Goal: Task Accomplishment & Management: Use online tool/utility

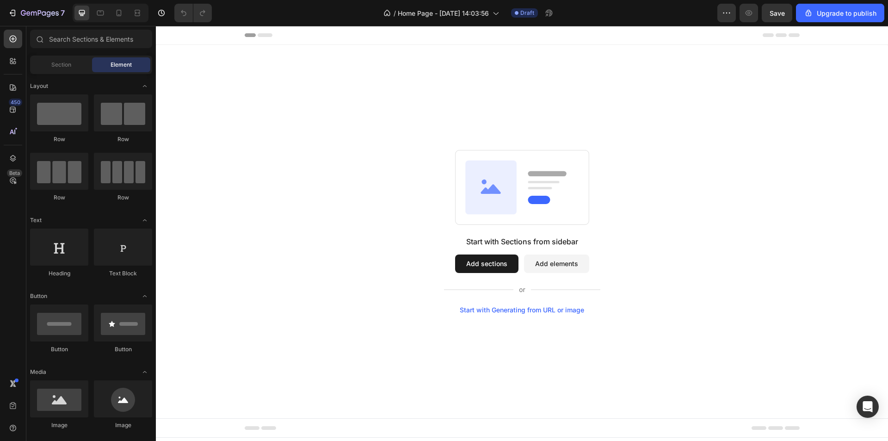
click at [484, 266] on button "Add sections" at bounding box center [486, 263] width 63 height 18
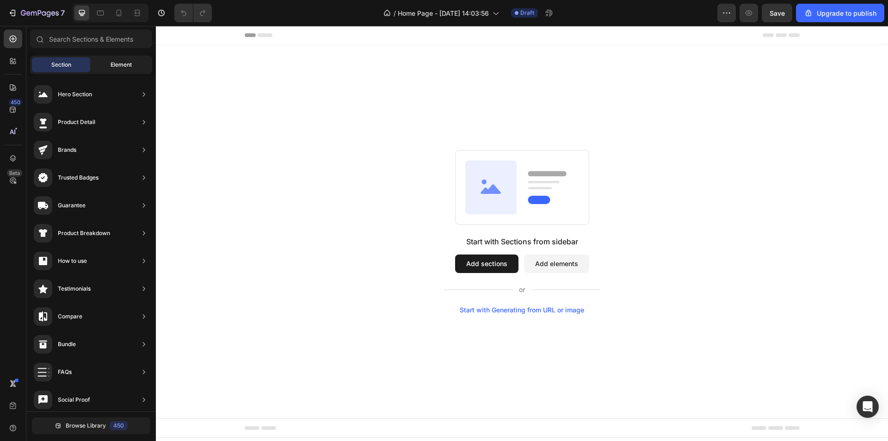
click at [111, 64] on span "Element" at bounding box center [121, 65] width 21 height 8
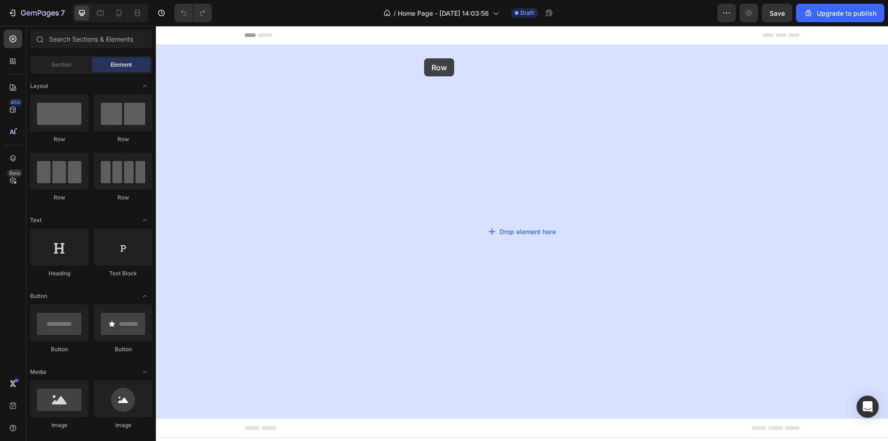
drag, startPoint x: 219, startPoint y: 140, endPoint x: 424, endPoint y: 58, distance: 220.6
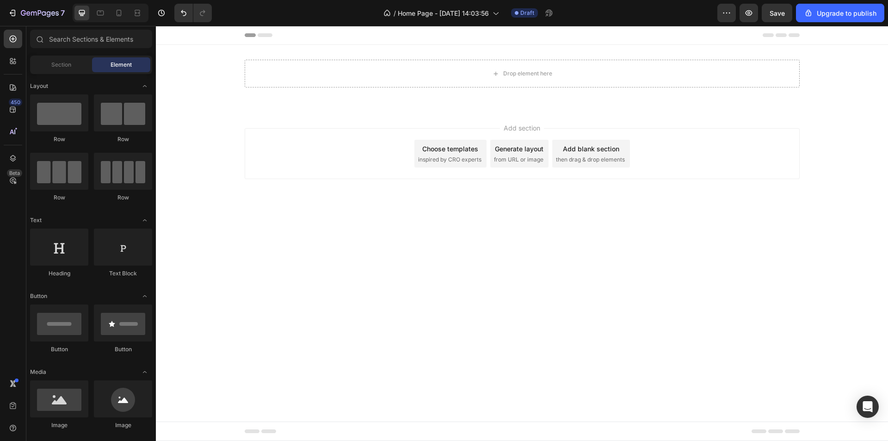
click at [231, 133] on div "Add section Choose templates inspired by CRO experts Generate layout from URL o…" at bounding box center [522, 167] width 732 height 114
click at [781, 18] on button "Save" at bounding box center [777, 13] width 31 height 18
click at [16, 14] on icon "button" at bounding box center [12, 12] width 9 height 9
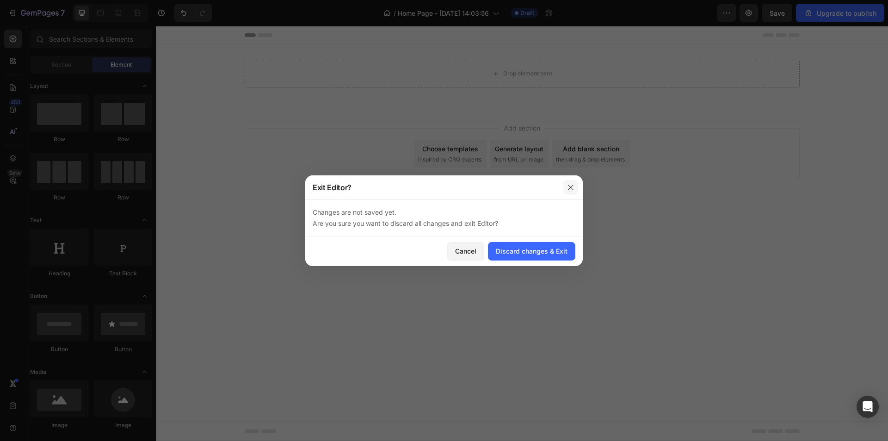
click at [572, 184] on icon "button" at bounding box center [570, 187] width 7 height 7
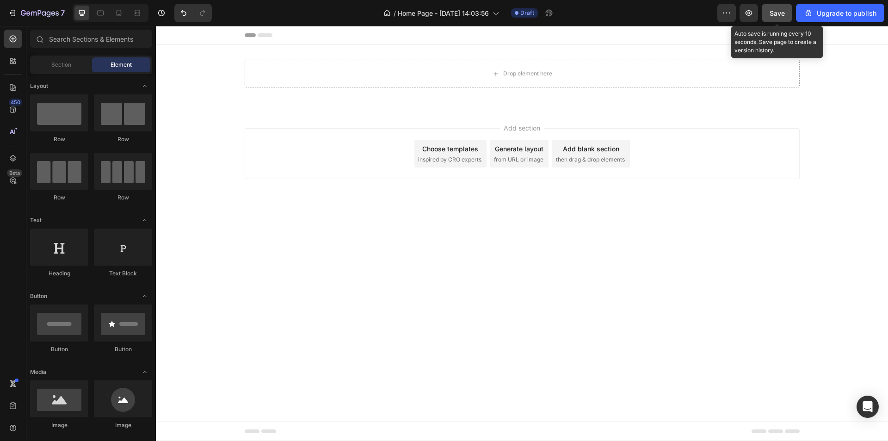
click at [772, 19] on button "Save" at bounding box center [777, 13] width 31 height 18
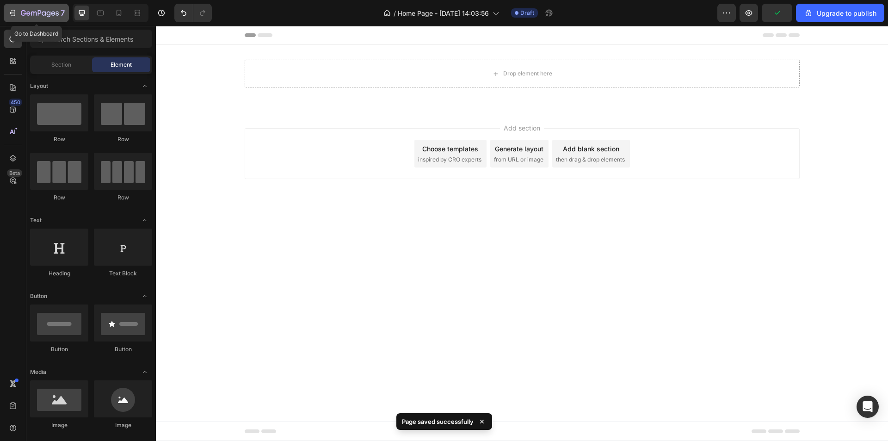
click at [38, 17] on icon "button" at bounding box center [40, 14] width 38 height 8
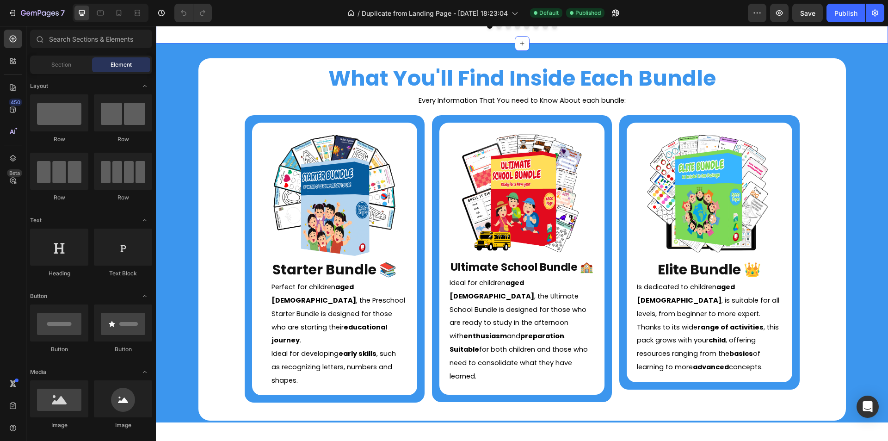
scroll to position [647, 0]
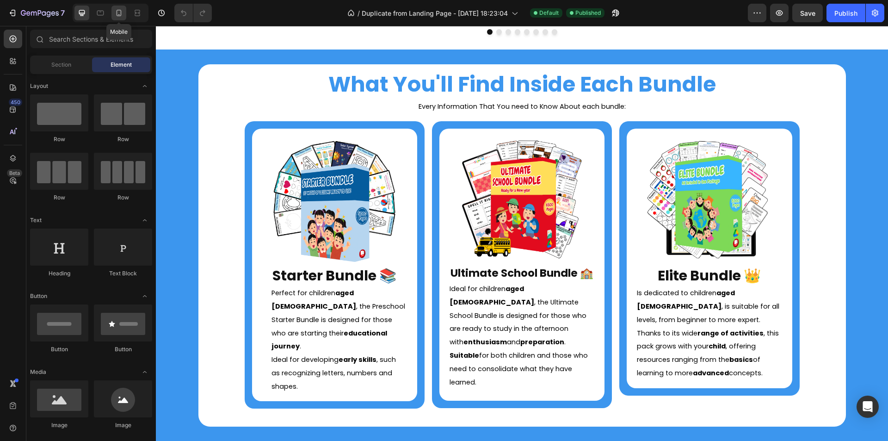
click at [117, 14] on icon at bounding box center [119, 13] width 5 height 6
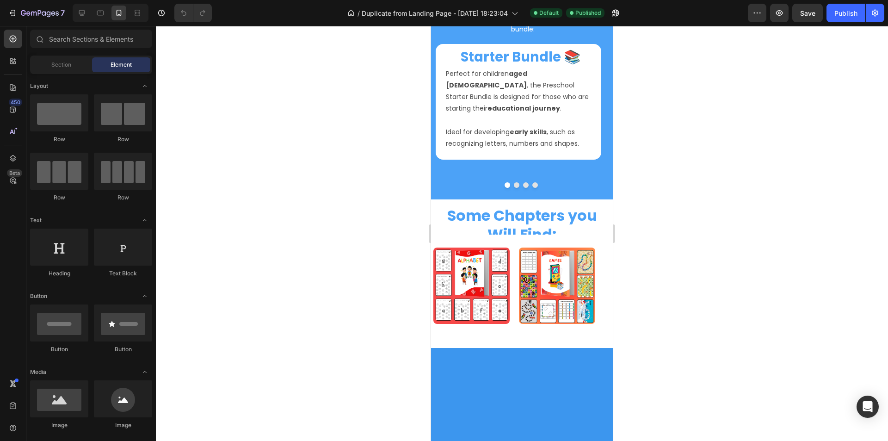
scroll to position [555, 0]
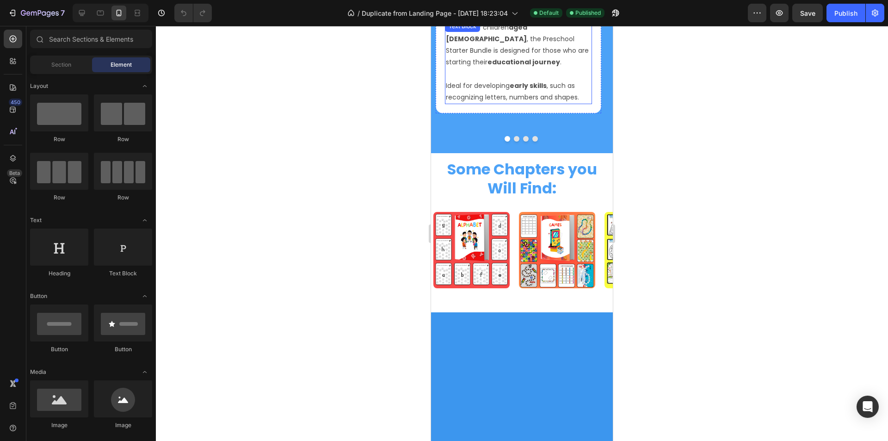
drag, startPoint x: 536, startPoint y: 257, endPoint x: 555, endPoint y: 261, distance: 19.8
click at [536, 90] on strong "early skills" at bounding box center [528, 85] width 37 height 9
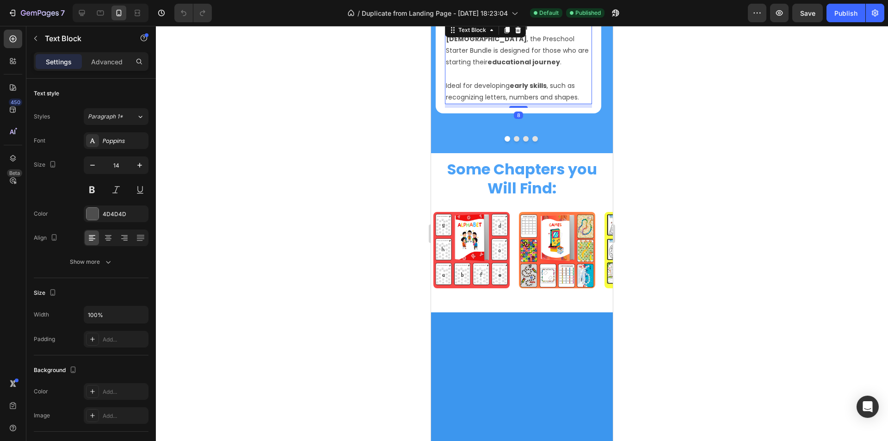
drag, startPoint x: 574, startPoint y: 264, endPoint x: 580, endPoint y: 270, distance: 8.8
click at [574, 103] on p "Ideal for developing early skills , such as recognizing letters, numbers and sh…" at bounding box center [518, 91] width 145 height 23
drag, startPoint x: 580, startPoint y: 270, endPoint x: 446, endPoint y: 205, distance: 149.3
click at [446, 104] on div "Perfect for children aged 2 to 6 , the Preschool Starter Bundle is designed for…" at bounding box center [518, 62] width 147 height 83
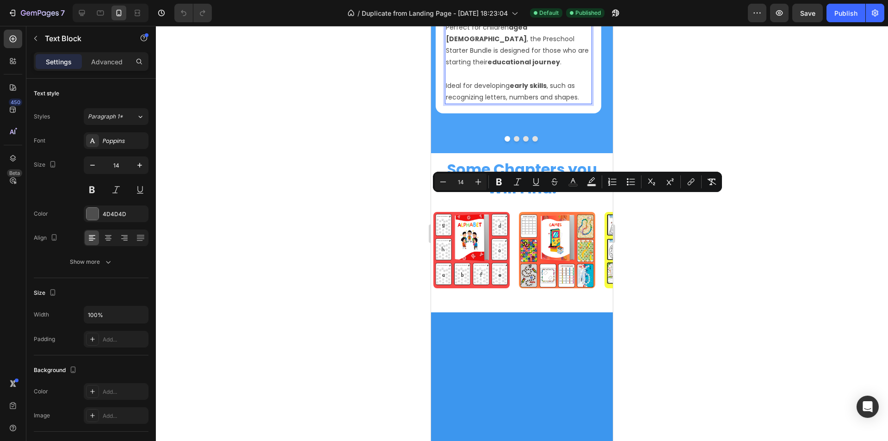
copy div "Perfect for children aged 2 to 6 , the Preschool Starter Bundle is designed for…"
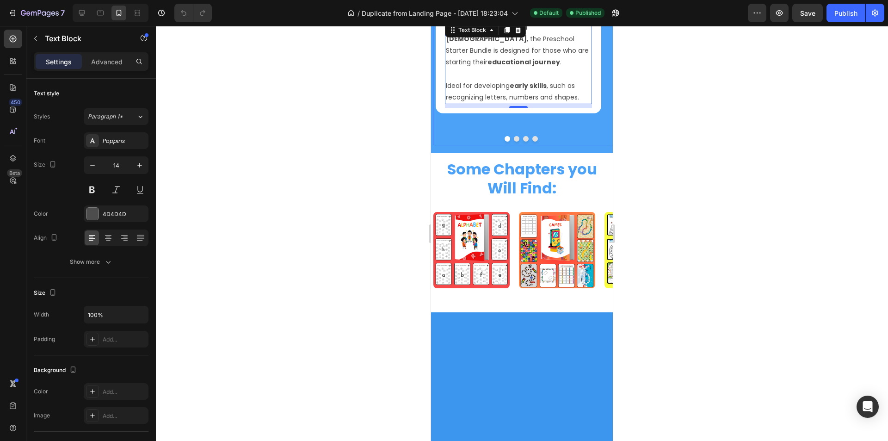
click at [514, 141] on button "Dot" at bounding box center [517, 139] width 6 height 6
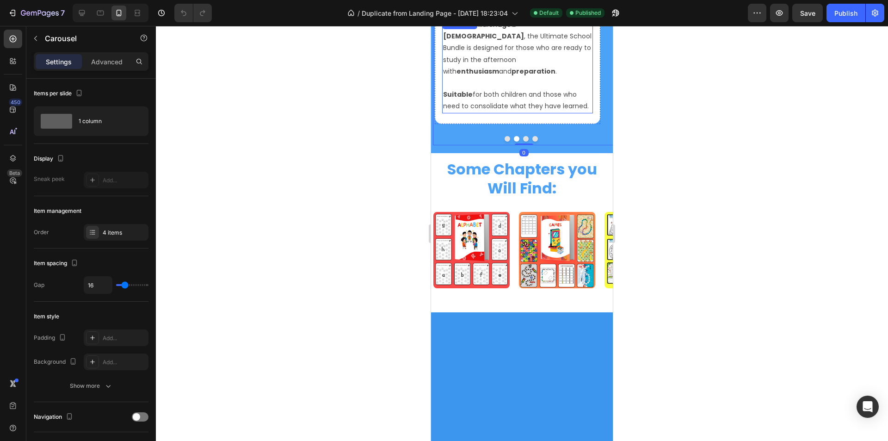
click at [526, 112] on p "Suitable for both children and those who need to consolidate what they have lea…" at bounding box center [517, 100] width 149 height 23
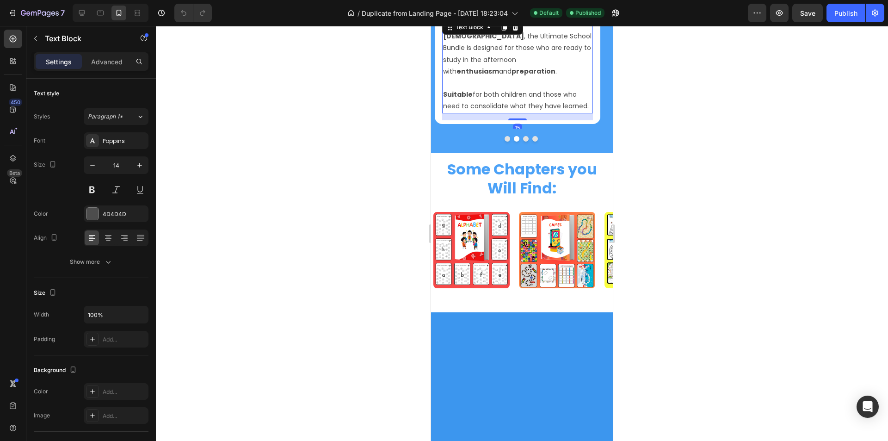
click at [587, 112] on p "Suitable for both children and those who need to consolidate what they have lea…" at bounding box center [517, 100] width 149 height 23
drag, startPoint x: 588, startPoint y: 268, endPoint x: 441, endPoint y: 198, distance: 162.2
click at [441, 120] on div "Ultimate School Bundle 🏫 Heading Ideal for children aged 3 to 10 , the Ultimate…" at bounding box center [517, 60] width 158 height 122
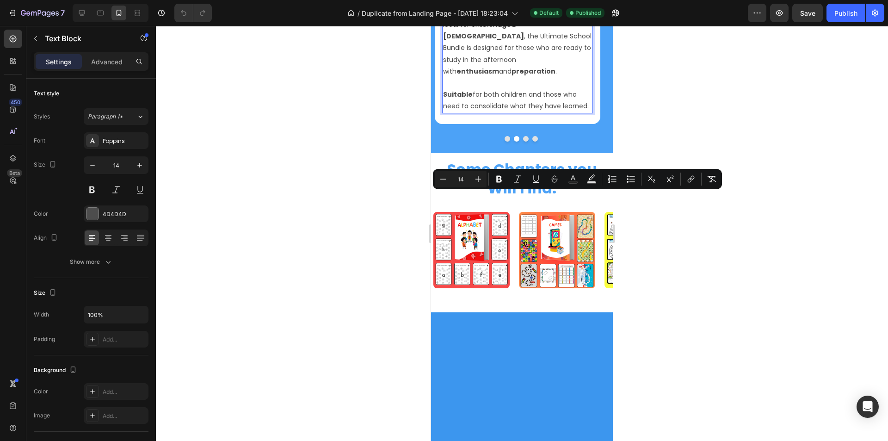
copy div "Ideal for children aged 3 to 10 , the Ultimate School Bundle is designed for th…"
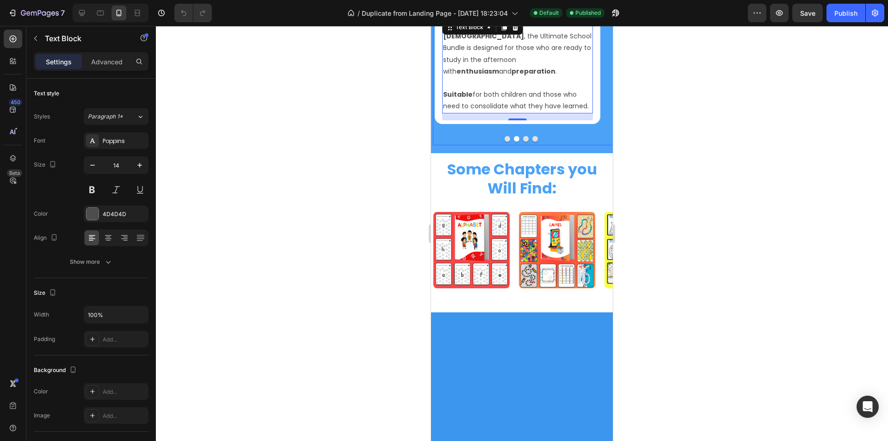
click at [523, 141] on button "Dot" at bounding box center [526, 139] width 6 height 6
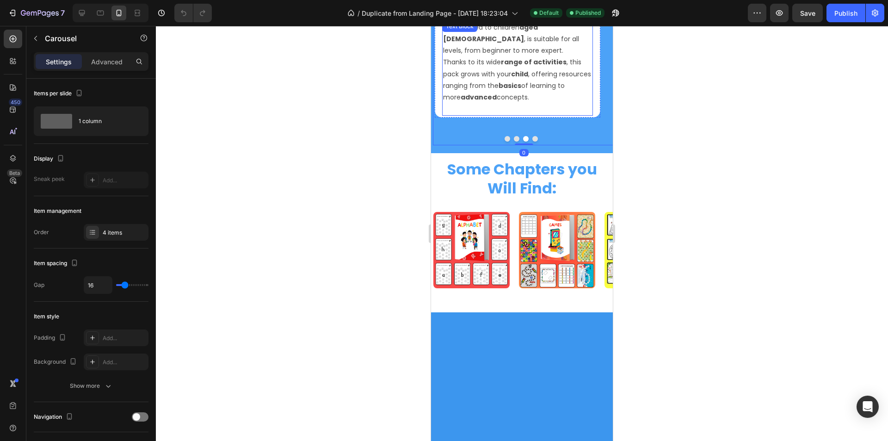
click at [528, 79] on strong "child" at bounding box center [519, 73] width 17 height 9
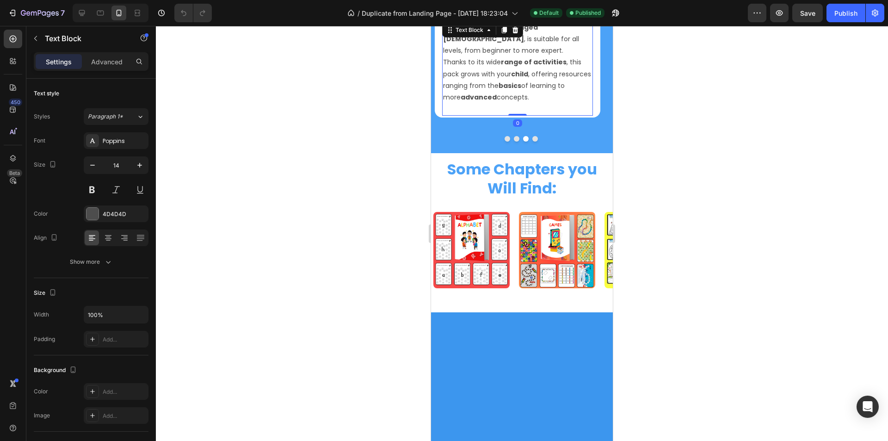
click at [517, 103] on p "Thanks to its wide range of activities , this pack grows with your child , offe…" at bounding box center [517, 79] width 149 height 47
drag, startPoint x: 496, startPoint y: 271, endPoint x: 442, endPoint y: 203, distance: 87.0
click at [442, 116] on div "Is dedicated to children aged 2 to 12 , is suitable for all levels, from beginn…" at bounding box center [517, 68] width 151 height 95
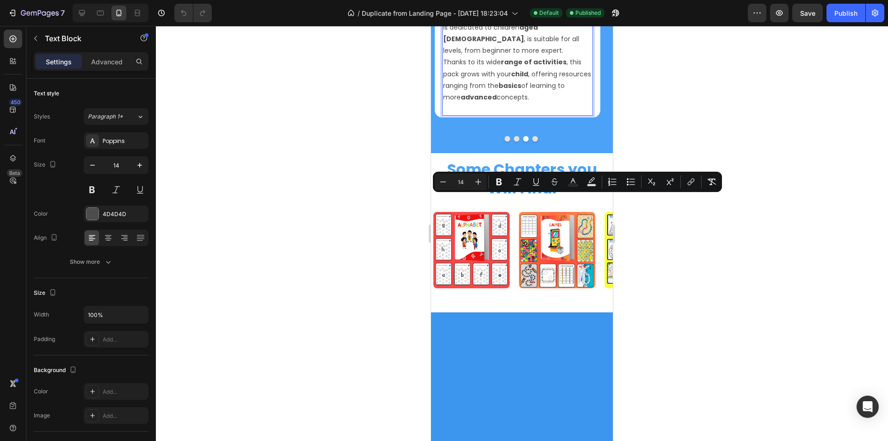
copy div "Is dedicated to children aged 2 to 12 , is suitable for all levels, from beginn…"
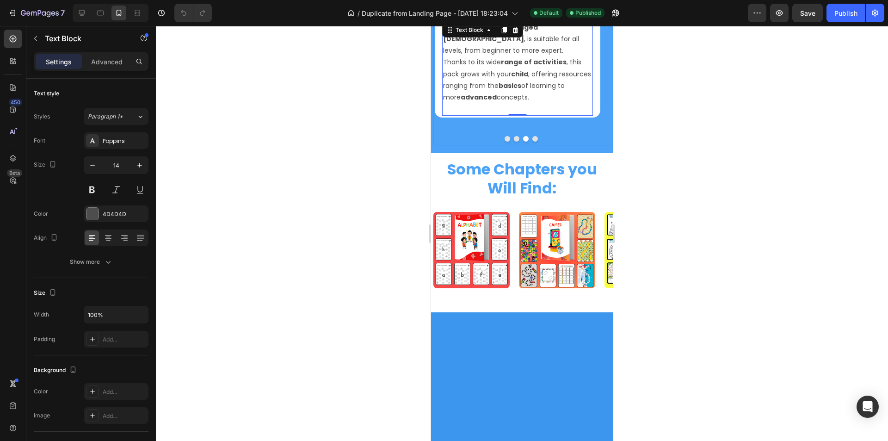
click at [532, 141] on button "Dot" at bounding box center [535, 139] width 6 height 6
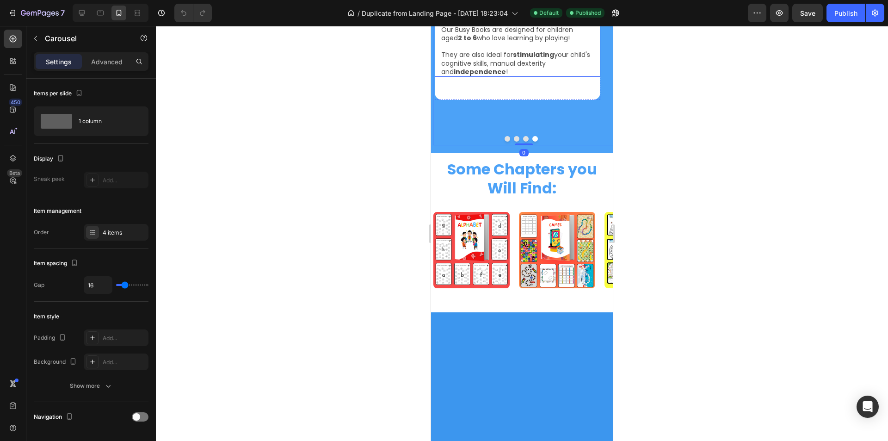
click at [520, 77] on h2 "Our Busy Books are designed for children aged 2 to 6 who love learning by playi…" at bounding box center [517, 51] width 154 height 52
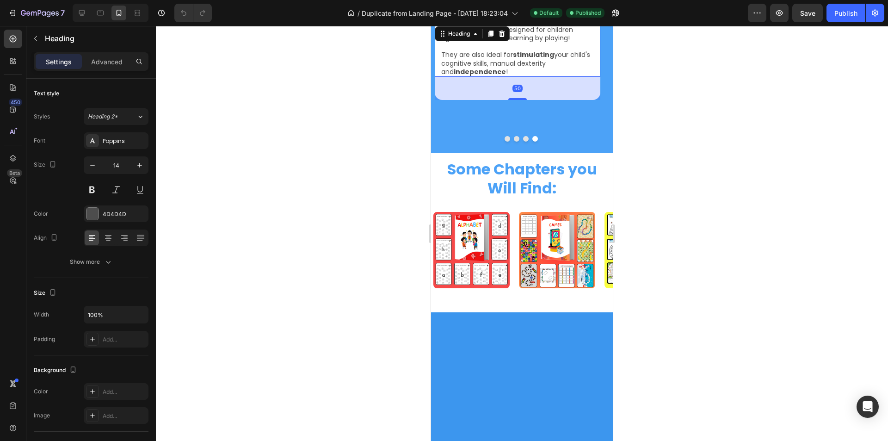
click at [507, 77] on h2 "Our Busy Books are designed for children aged 2 to 6 who love learning by playi…" at bounding box center [517, 51] width 154 height 52
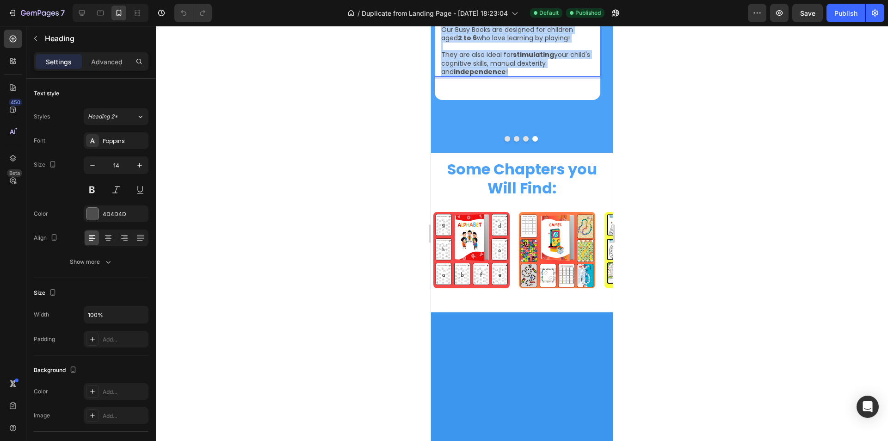
drag, startPoint x: 489, startPoint y: 244, endPoint x: 442, endPoint y: 205, distance: 61.1
click at [442, 76] on p "Our Busy Books are designed for children aged 2 to 6 who love learning by playi…" at bounding box center [517, 50] width 153 height 50
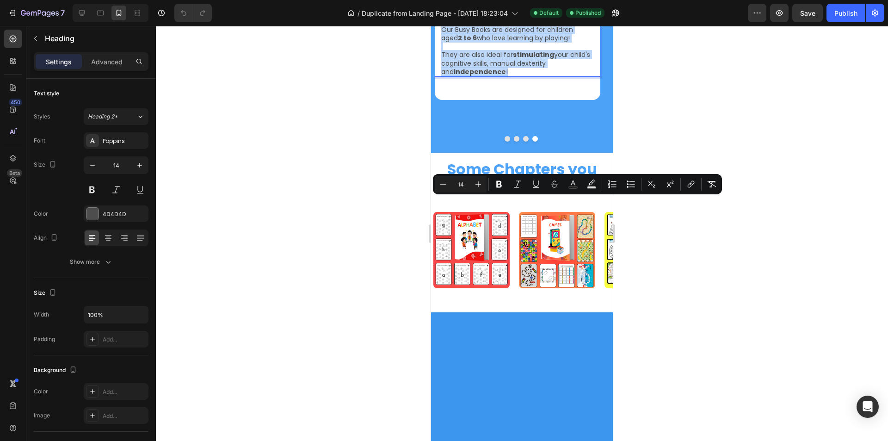
copy p "Our Busy Books are designed for children aged 2 to 6 who love learning by playi…"
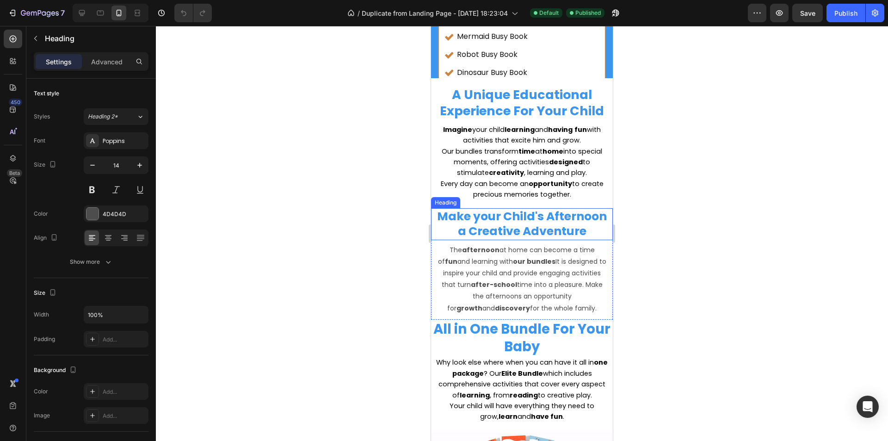
scroll to position [2821, 0]
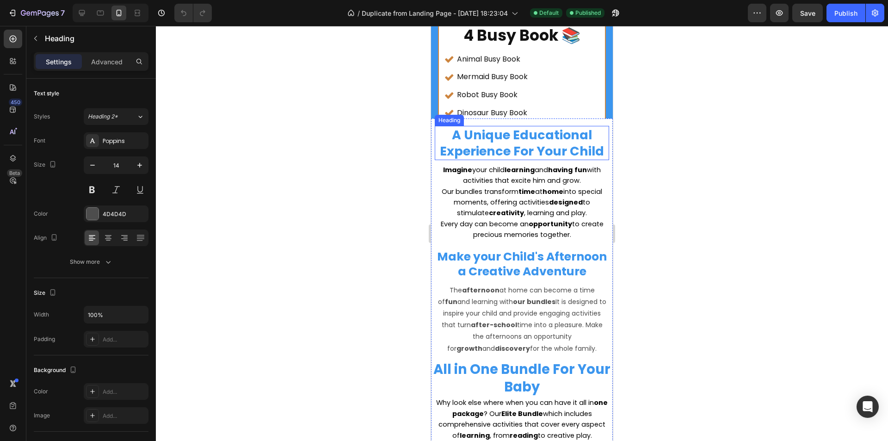
click at [542, 144] on h2 "A Unique Educational Experience For Your Child" at bounding box center [522, 143] width 174 height 34
click at [583, 149] on h2 "A Unique Educational Experience For Your Child" at bounding box center [522, 143] width 174 height 34
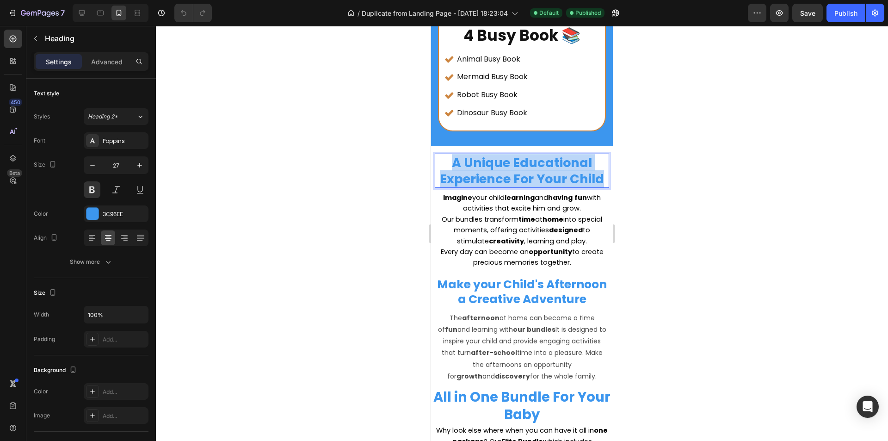
drag, startPoint x: 600, startPoint y: 152, endPoint x: 443, endPoint y: 132, distance: 158.5
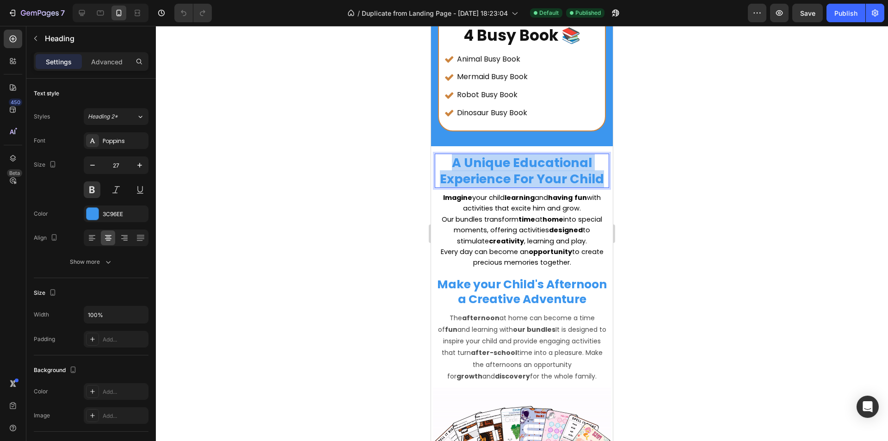
click at [443, 154] on p "A Unique Educational Experience For Your Child" at bounding box center [522, 170] width 172 height 32
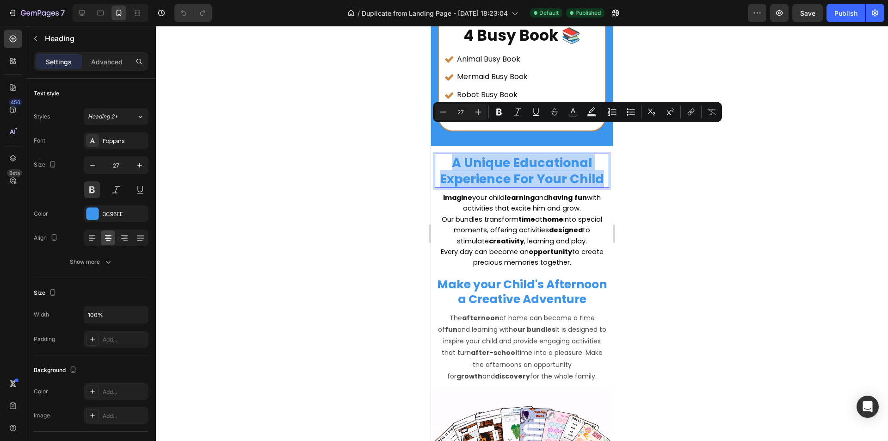
copy p "A Unique Educational Experience For Your Child"
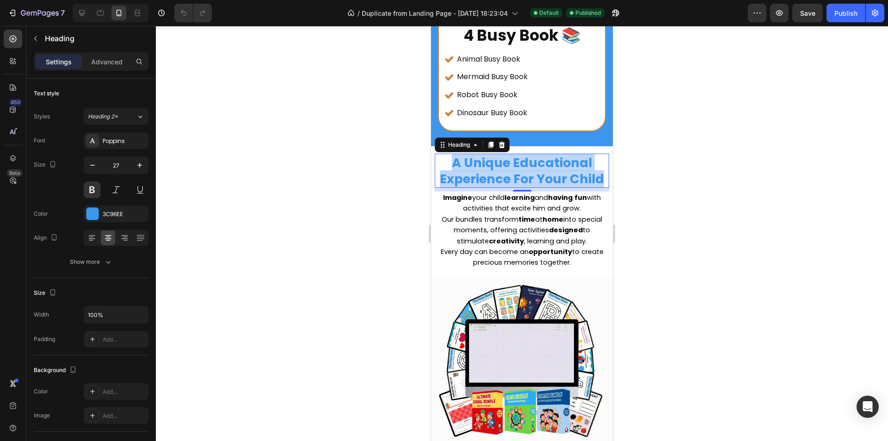
click at [522, 215] on span "Our bundles transform time at home into special moments, offering activities de…" at bounding box center [522, 230] width 160 height 31
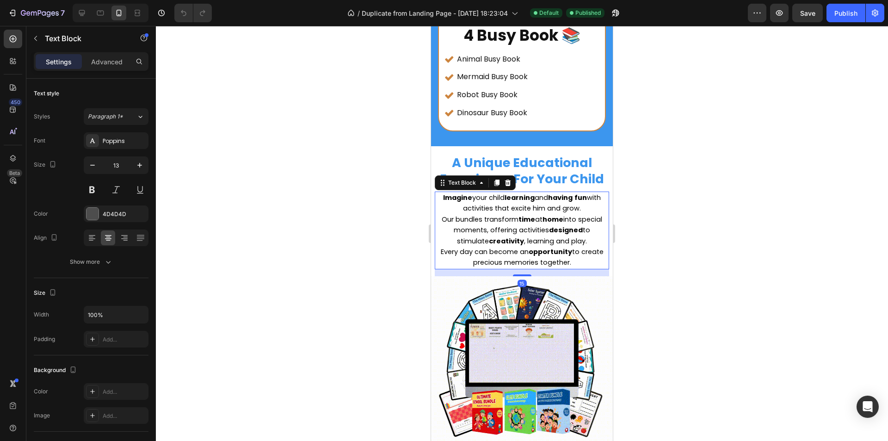
click at [575, 246] on p "Every day can become an opportunity to create precious memories together." at bounding box center [522, 257] width 172 height 22
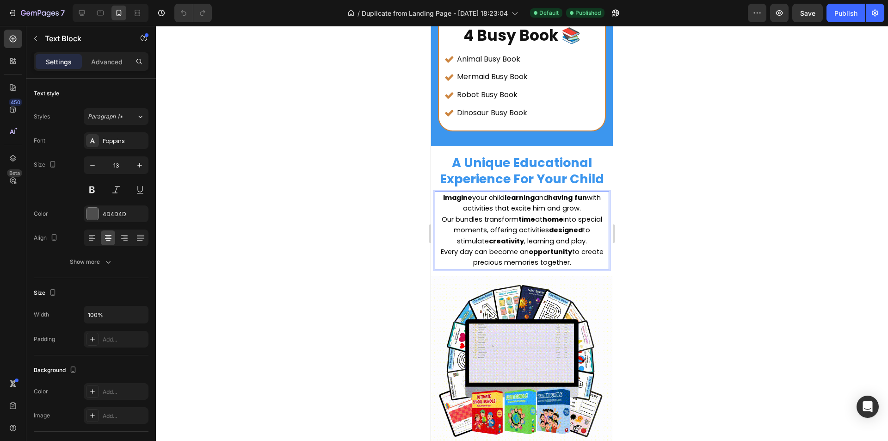
drag, startPoint x: 573, startPoint y: 234, endPoint x: 442, endPoint y: 172, distance: 145.2
click at [442, 191] on div "Imagine your child learning and having fun with activities that excite him and …" at bounding box center [522, 230] width 174 height 78
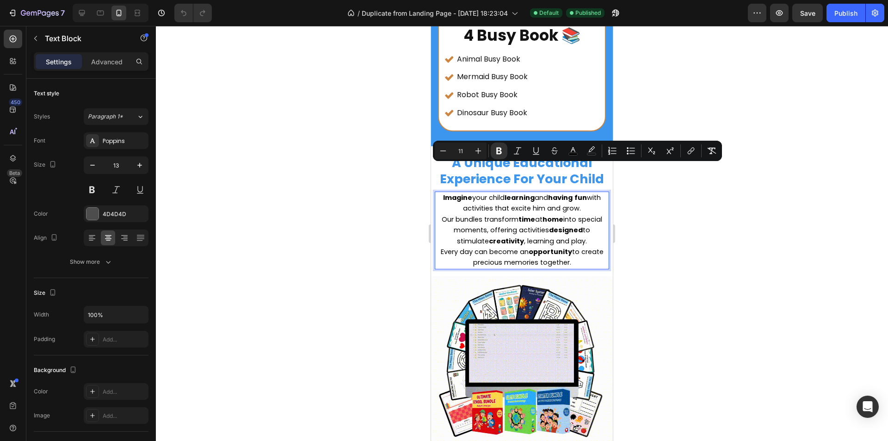
copy div "Imagine your child learning and having fun with activities that excite him and …"
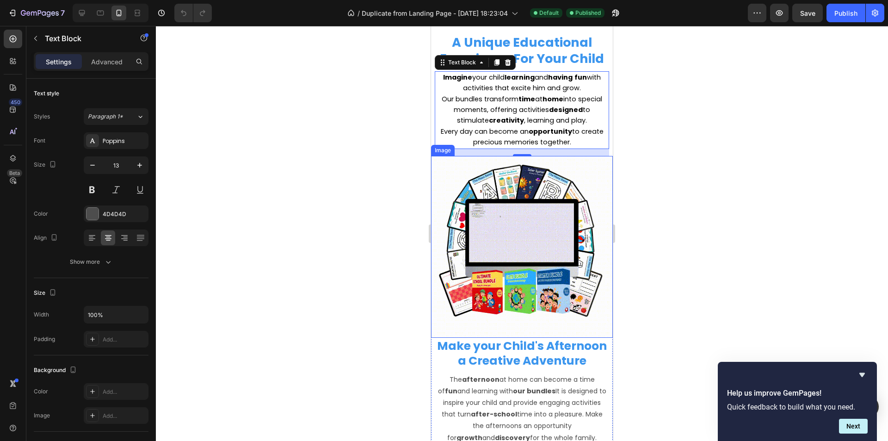
scroll to position [3006, 0]
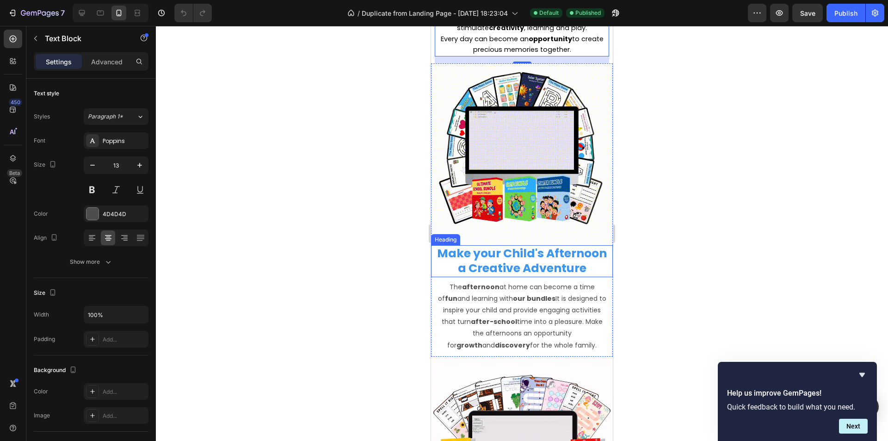
click at [538, 252] on h2 "Make your Child's Afternoon a Creative Adventure" at bounding box center [522, 261] width 182 height 32
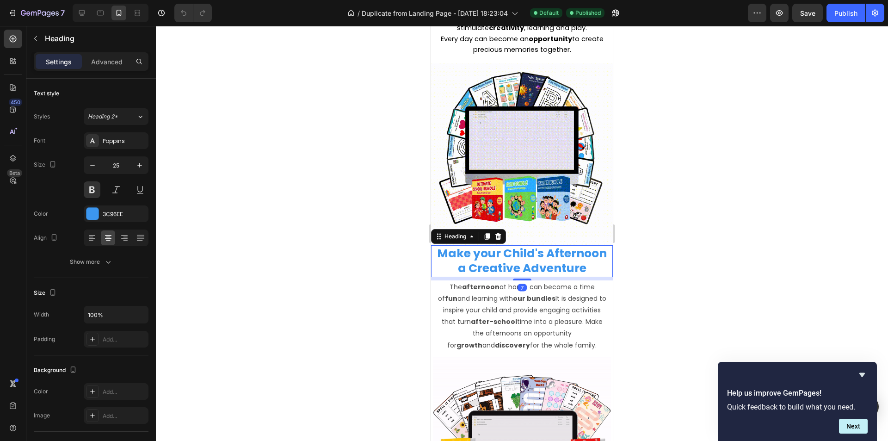
click at [576, 262] on h2 "Make your Child's Afternoon a Creative Adventure" at bounding box center [522, 261] width 182 height 32
click at [586, 262] on p "Make your Child's Afternoon a Creative Adventure" at bounding box center [522, 261] width 180 height 30
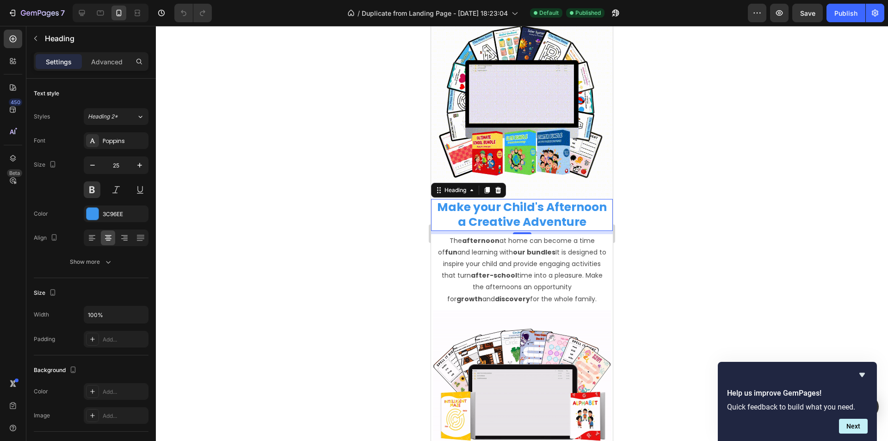
click at [587, 215] on p "Make your Child's Afternoon a Creative Adventure" at bounding box center [522, 215] width 180 height 30
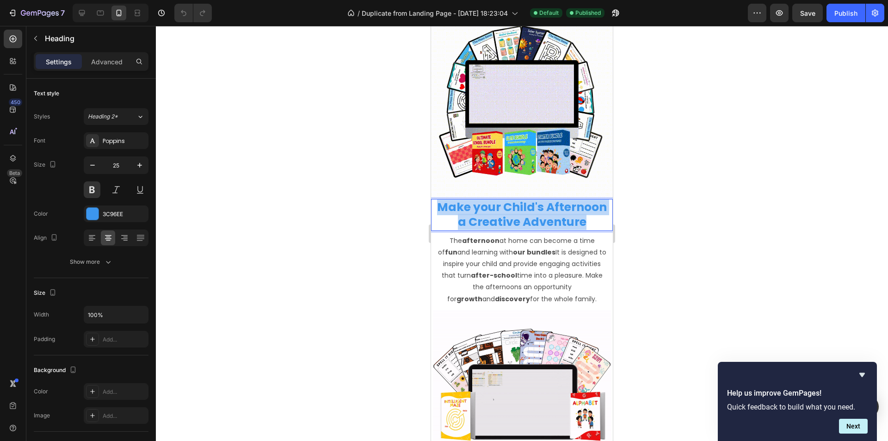
drag, startPoint x: 587, startPoint y: 213, endPoint x: 448, endPoint y: 199, distance: 139.4
click at [436, 202] on p "Make your Child's Afternoon a Creative Adventure" at bounding box center [522, 215] width 180 height 30
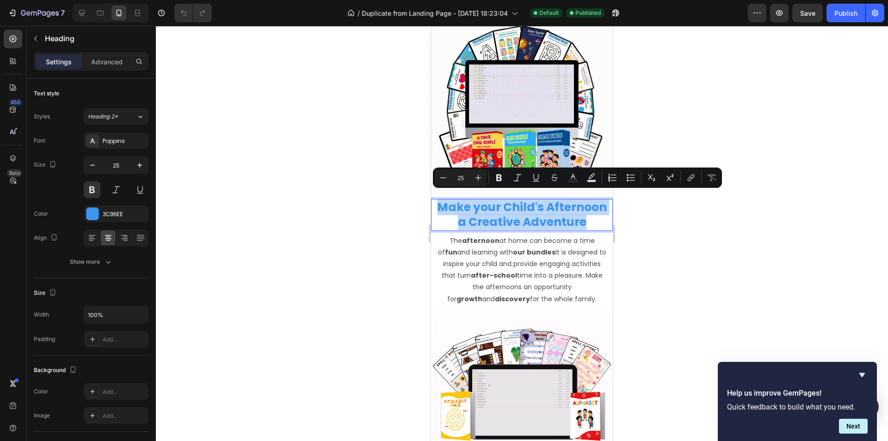
copy p "Make your Child's Afternoon a Creative Adventure"
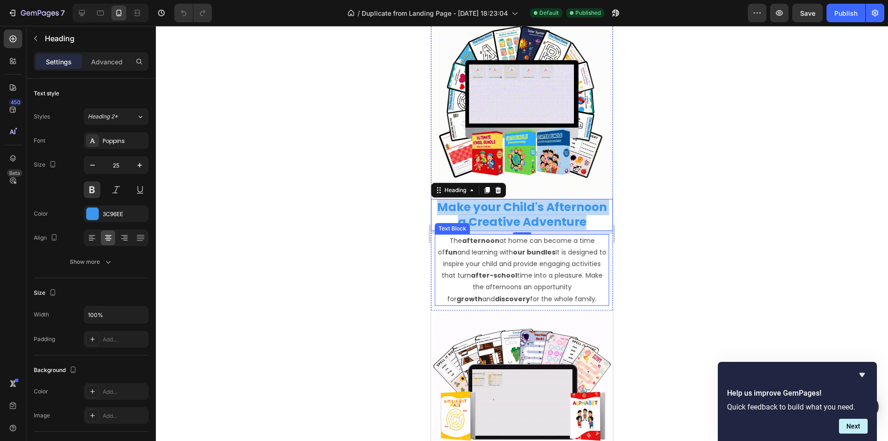
drag, startPoint x: 486, startPoint y: 289, endPoint x: 563, endPoint y: 292, distance: 76.8
click at [495, 294] on strong "discovery" at bounding box center [512, 298] width 35 height 9
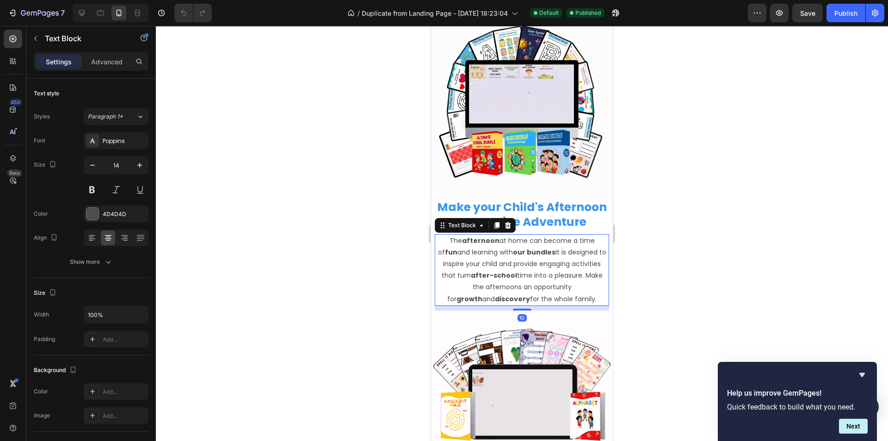
click at [580, 293] on p "The afternoon at home can become a time of fun and learning with our bundles It…" at bounding box center [522, 270] width 172 height 70
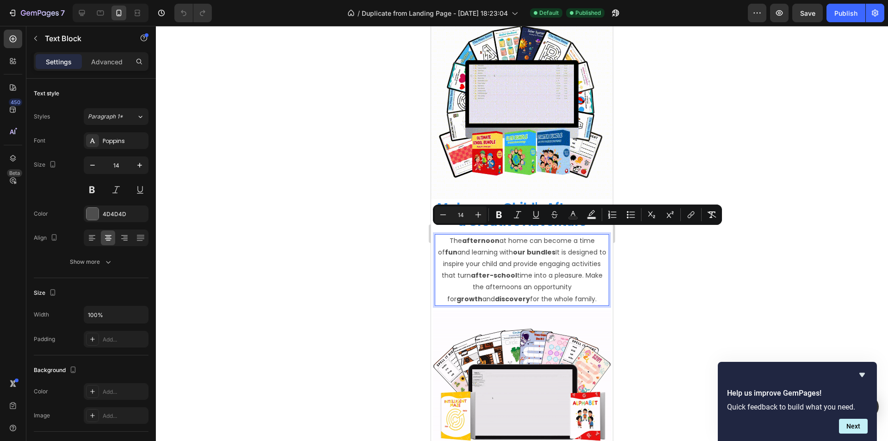
drag, startPoint x: 573, startPoint y: 292, endPoint x: 439, endPoint y: 236, distance: 145.1
click at [439, 236] on p "The afternoon at home can become a time of fun and learning with our bundles It…" at bounding box center [522, 270] width 172 height 70
copy p "The afternoon at home can become a time of fun and learning with our bundles It…"
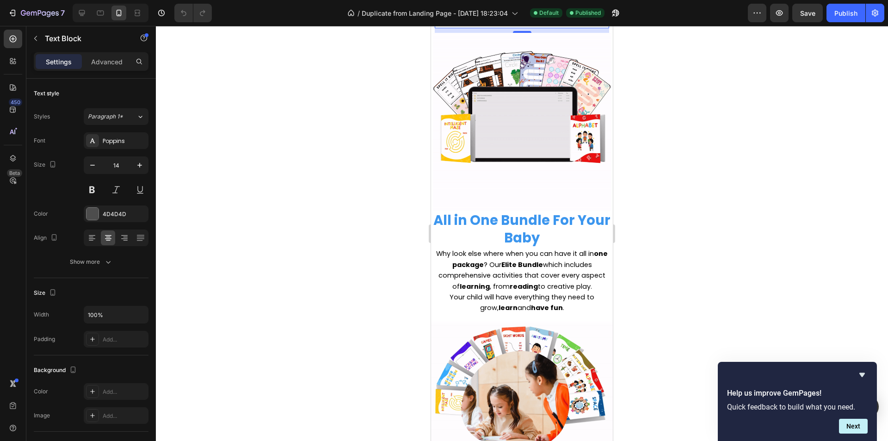
scroll to position [3376, 0]
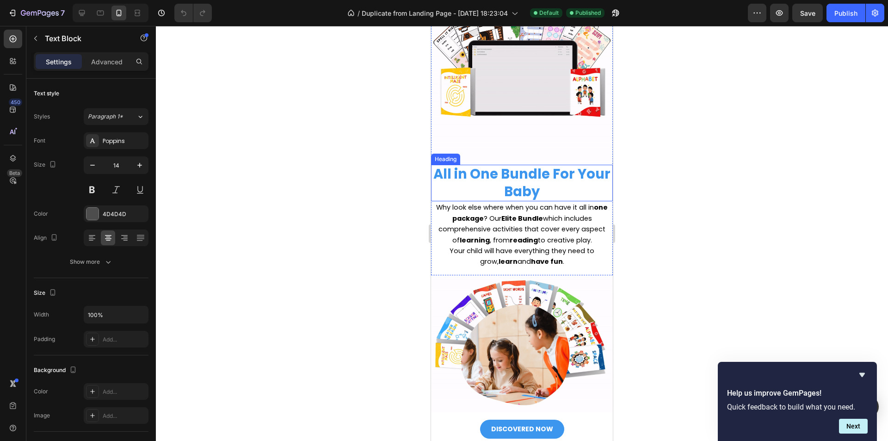
click at [536, 182] on h2 "All in One Bundle For Your Baby" at bounding box center [522, 183] width 182 height 37
click at [572, 177] on h2 "All in One Bundle For Your Baby" at bounding box center [522, 183] width 182 height 37
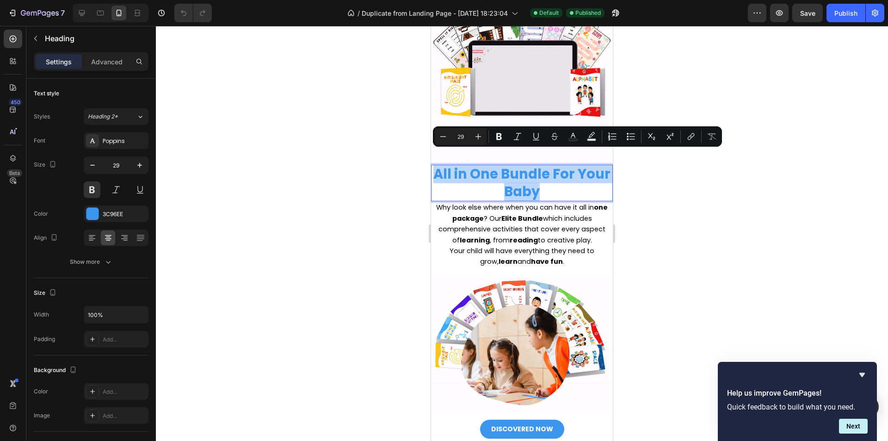
drag, startPoint x: 560, startPoint y: 179, endPoint x: 452, endPoint y: 165, distance: 109.7
click at [452, 166] on p "All in One Bundle For Your Baby" at bounding box center [522, 183] width 180 height 35
copy p "All in One Bundle For Your Baby"
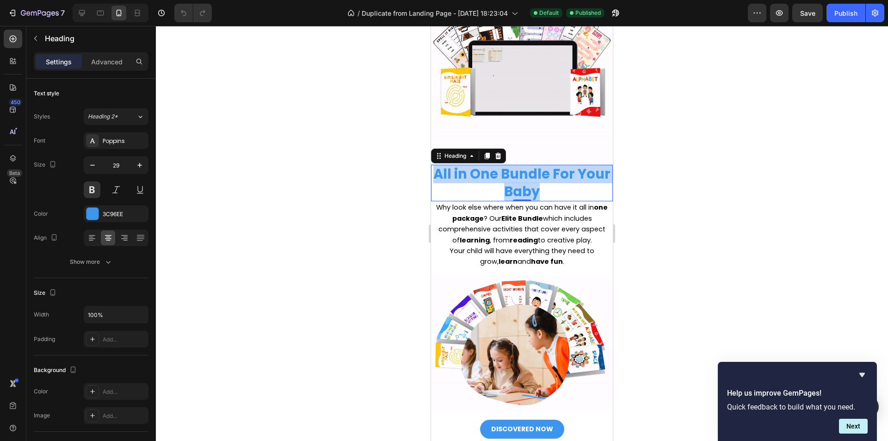
click at [547, 239] on p "Why look else where when you can have it all in one package ? Our Elite Bundle …" at bounding box center [522, 223] width 172 height 43
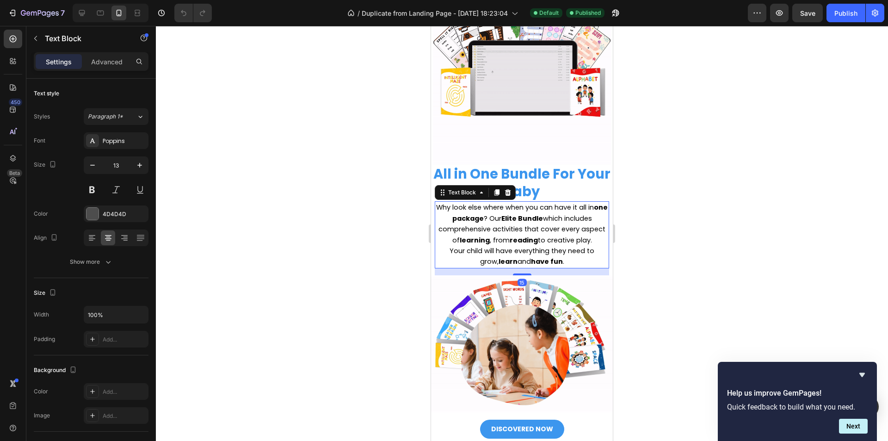
click at [578, 263] on p "Your child will have everything they need to grow, learn and have fun ." at bounding box center [522, 257] width 172 height 22
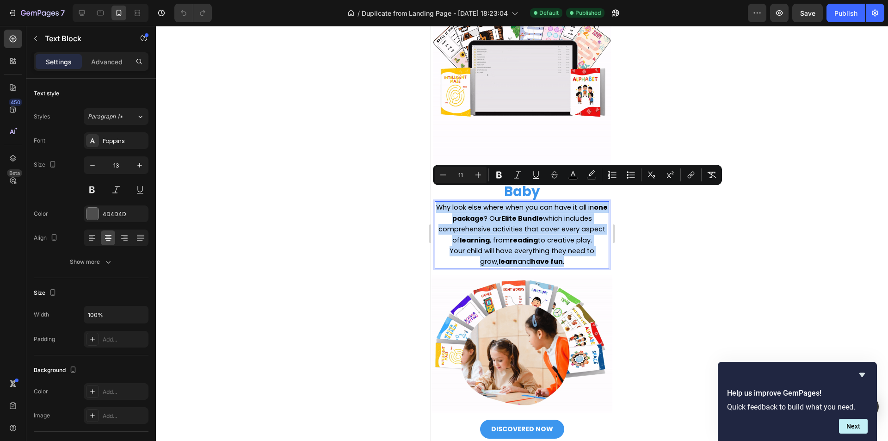
drag, startPoint x: 576, startPoint y: 257, endPoint x: 441, endPoint y: 191, distance: 150.3
click at [440, 201] on div "Why look else where when you can have it all in one package ? Our Elite Bundle …" at bounding box center [522, 234] width 174 height 67
copy div "Why look else where when you can have it all in one package ? Our Elite Bundle …"
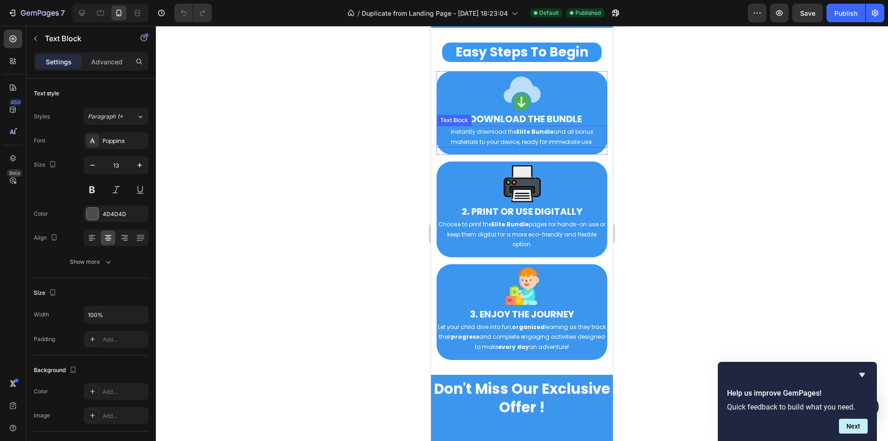
scroll to position [4208, 0]
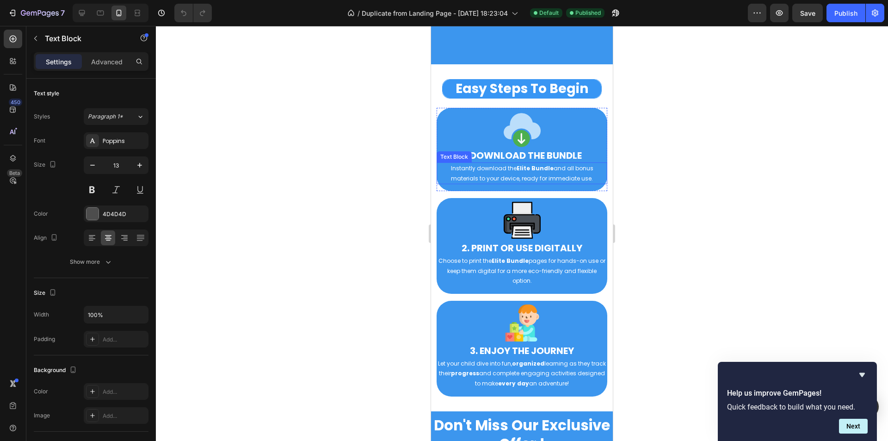
drag, startPoint x: 544, startPoint y: 173, endPoint x: 587, endPoint y: 174, distance: 43.0
click at [544, 173] on p "Instantly download the Elite Bundle and all bonus materials to your device, rea…" at bounding box center [521, 173] width 169 height 20
click at [587, 174] on p "Instantly download the Elite Bundle and all bonus materials to your device, rea…" at bounding box center [521, 173] width 169 height 20
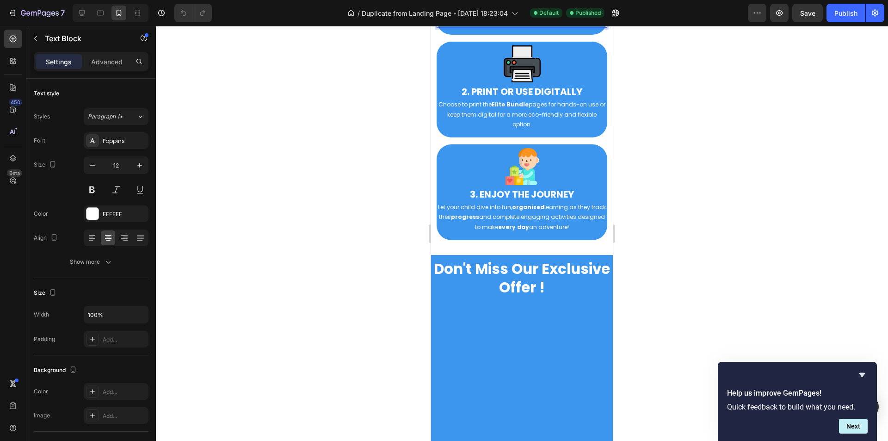
drag, startPoint x: 591, startPoint y: 178, endPoint x: 447, endPoint y: 170, distance: 144.5
click at [447, 27] on p "Instantly download the Elite Bundle and all bonus materials to your device, rea…" at bounding box center [521, 17] width 169 height 20
click at [556, 129] on p "Choose to print the Elite Bundle pages for hands-on use or keep them digital fo…" at bounding box center [521, 114] width 169 height 30
click at [535, 129] on p "Choose to print the Elite Bundle pages for hands-on use or keep them digital fo…" at bounding box center [521, 114] width 169 height 30
drag, startPoint x: 507, startPoint y: 281, endPoint x: 450, endPoint y: 263, distance: 59.5
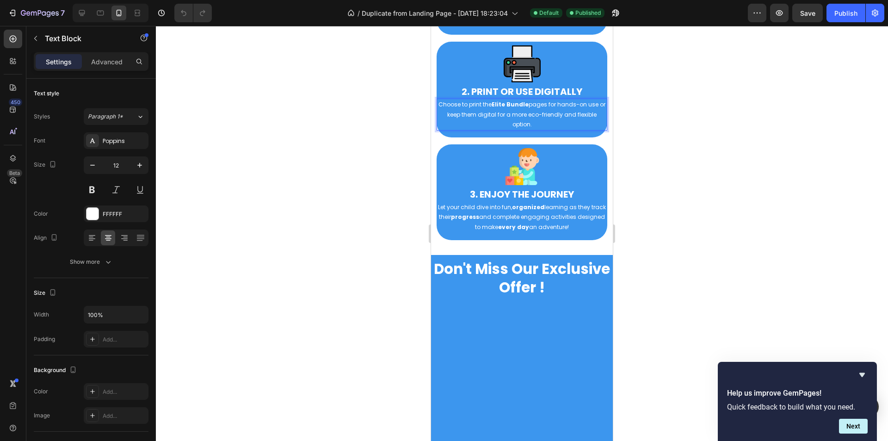
click at [440, 129] on p "Choose to print the Elite Bundle pages for hands-on use or keep them digital fo…" at bounding box center [521, 114] width 169 height 30
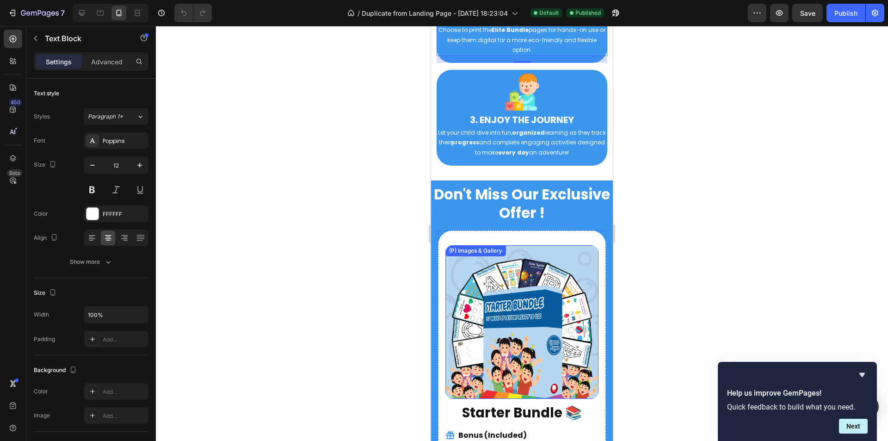
scroll to position [4439, 0]
drag, startPoint x: 539, startPoint y: 145, endPoint x: 544, endPoint y: 147, distance: 5.7
click at [539, 145] on p "Let your child dive into fun, organized learning as they track their progress a…" at bounding box center [521, 142] width 169 height 30
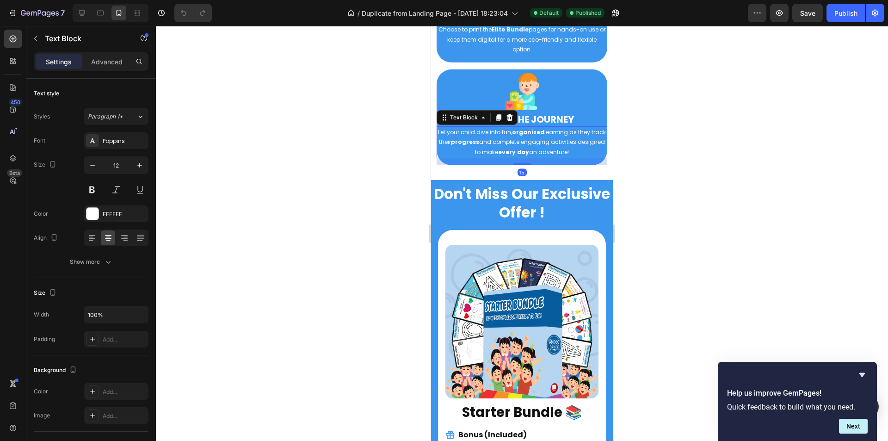
click at [575, 151] on p "Let your child dive into fun, organized learning as they track their progress a…" at bounding box center [521, 142] width 169 height 30
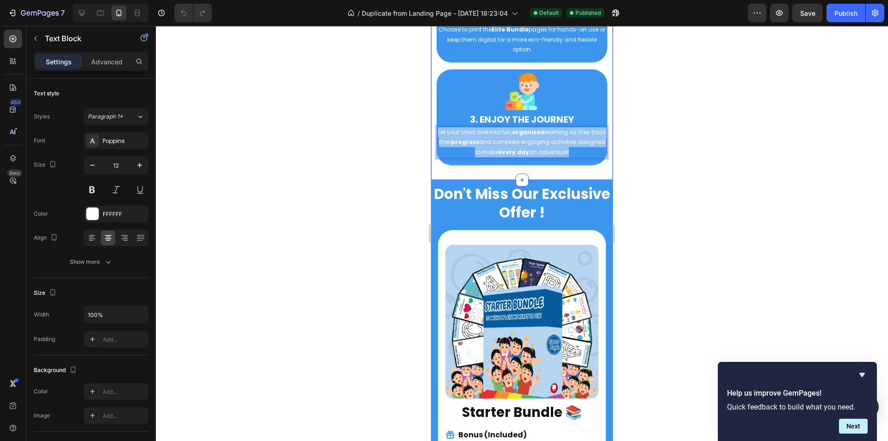
drag, startPoint x: 580, startPoint y: 152, endPoint x: 436, endPoint y: 135, distance: 145.7
click at [436, 135] on div "Easy Steps To Begin Heading Image 1. DOWNLOAD THE BUNDLE Heading Instantly down…" at bounding box center [522, 6] width 182 height 347
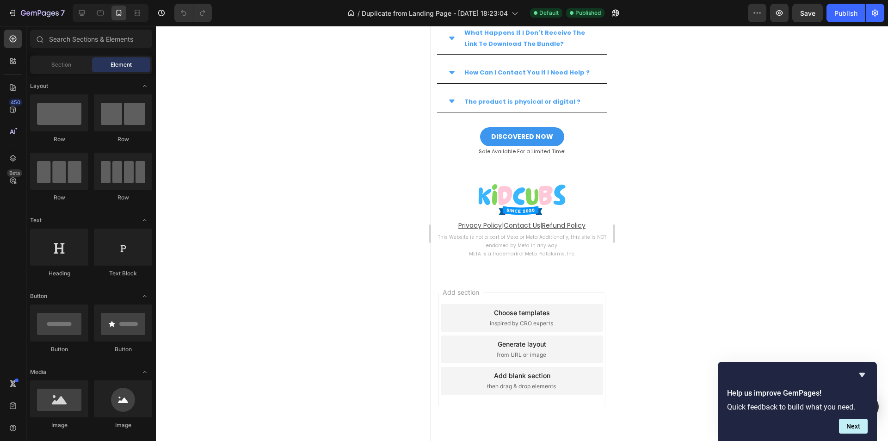
scroll to position [5633, 0]
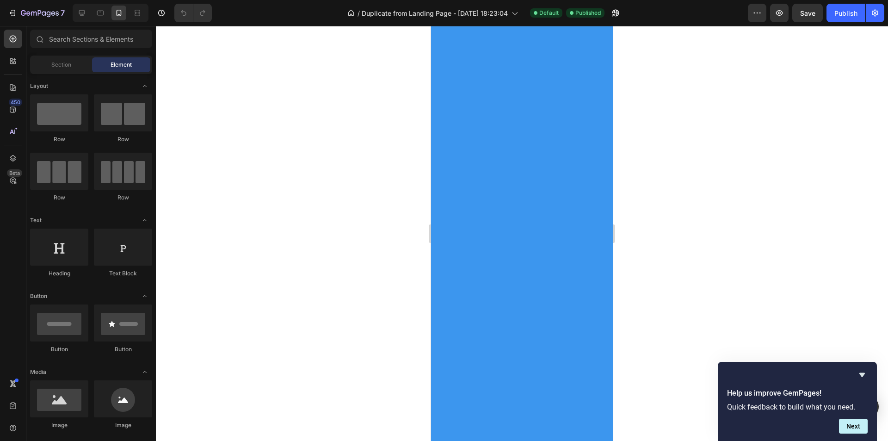
drag, startPoint x: 611, startPoint y: 417, endPoint x: 1110, endPoint y: 168, distance: 558.1
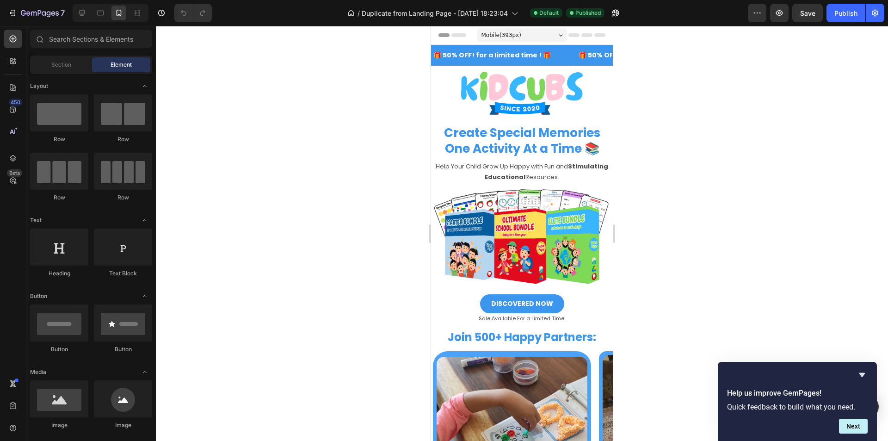
click at [677, 164] on div at bounding box center [522, 233] width 732 height 415
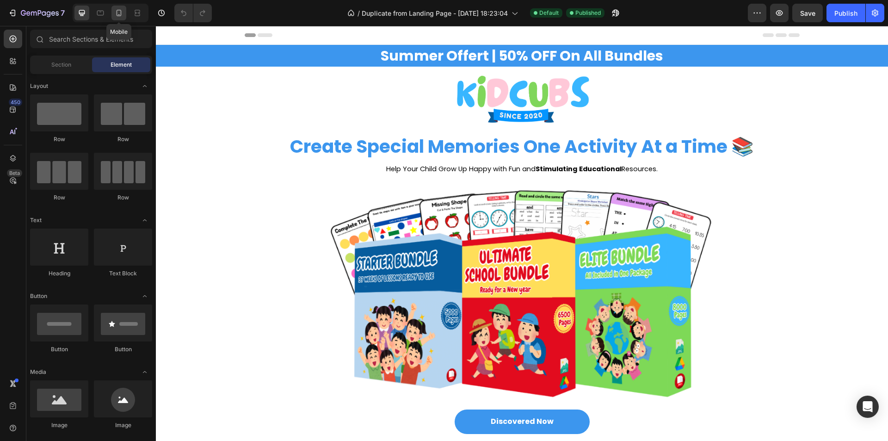
click at [122, 16] on icon at bounding box center [118, 12] width 9 height 9
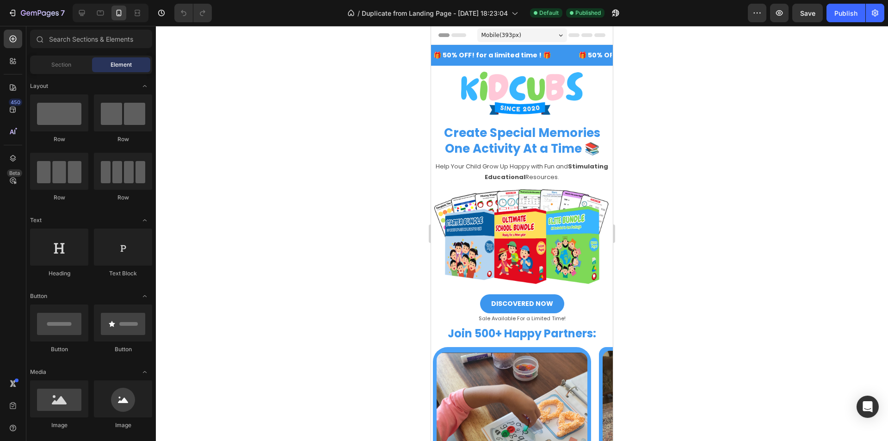
drag, startPoint x: 609, startPoint y: 46, endPoint x: 1045, endPoint y: 70, distance: 436.2
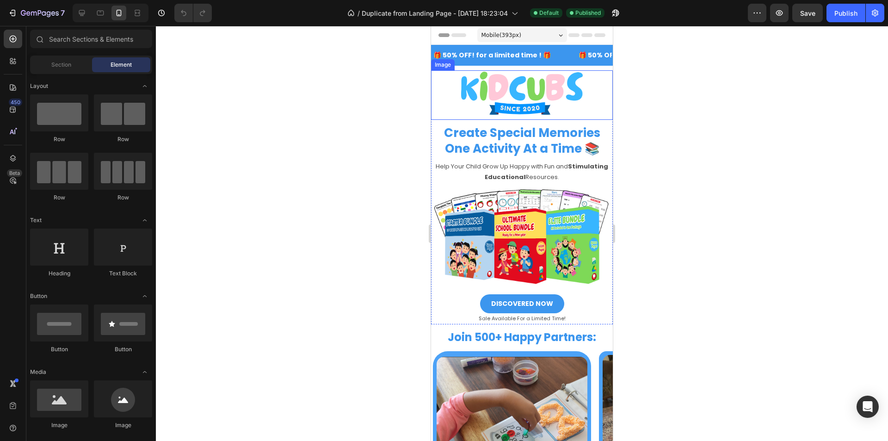
click at [538, 157] on h2 "Create Special Memories One Activity At a Time 📚" at bounding box center [522, 140] width 178 height 33
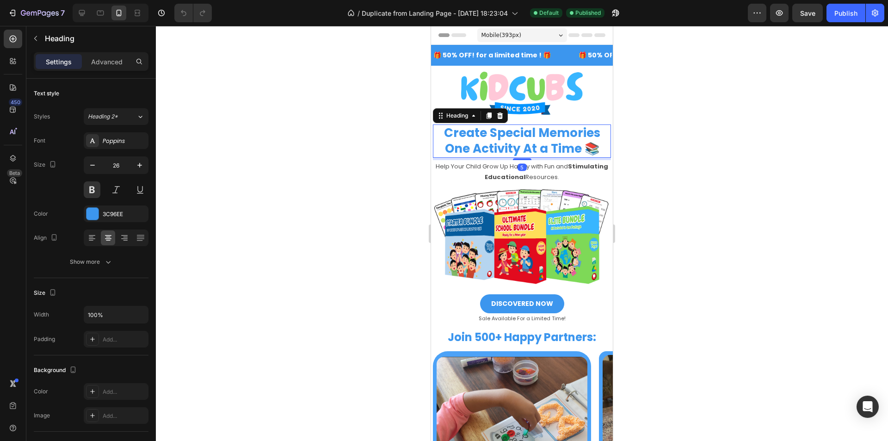
click at [576, 148] on h2 "Create Special Memories One Activity At a Time 📚" at bounding box center [522, 140] width 178 height 33
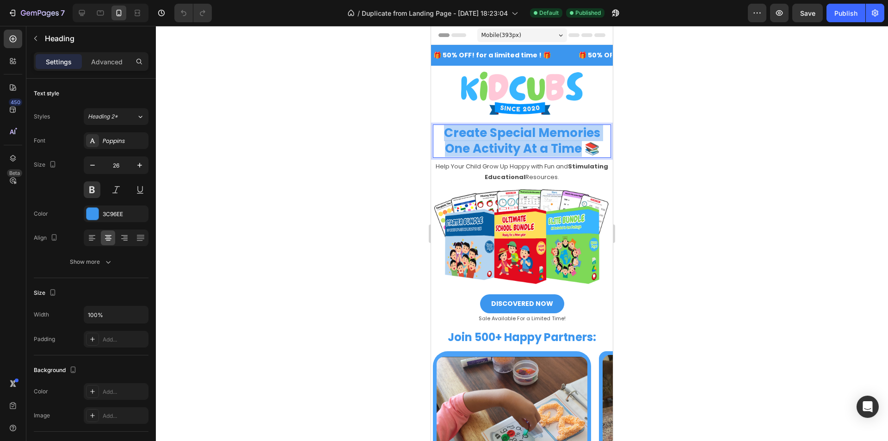
drag, startPoint x: 578, startPoint y: 147, endPoint x: 441, endPoint y: 129, distance: 138.4
click at [441, 129] on p "Create Special Memories One Activity At a Time 📚" at bounding box center [522, 140] width 176 height 31
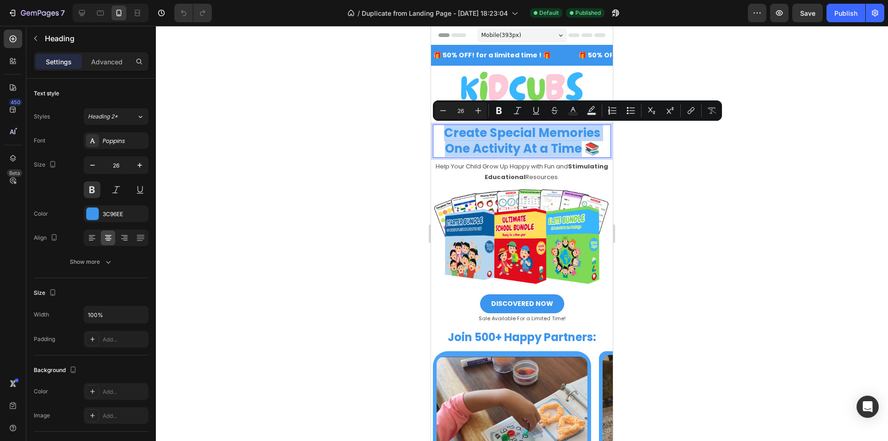
copy p "Create Special Memories One Activity At a Time"
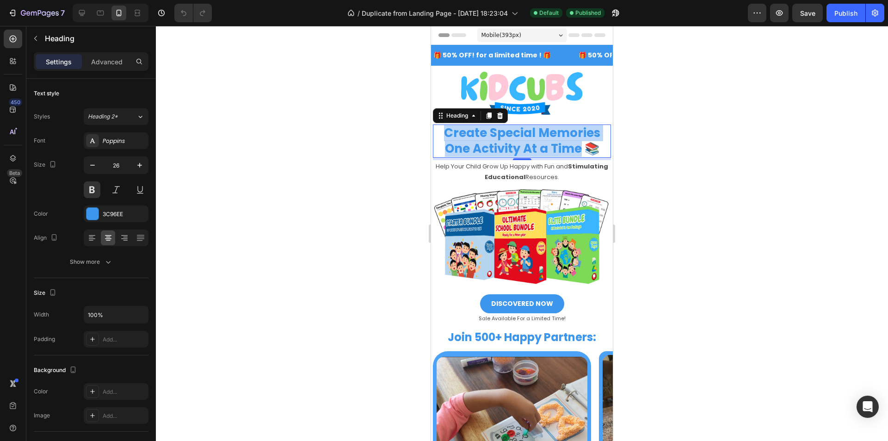
click at [518, 165] on p "Help Your Child Grow Up Happy with Fun and Stimulating Educational Resources." at bounding box center [522, 172] width 172 height 22
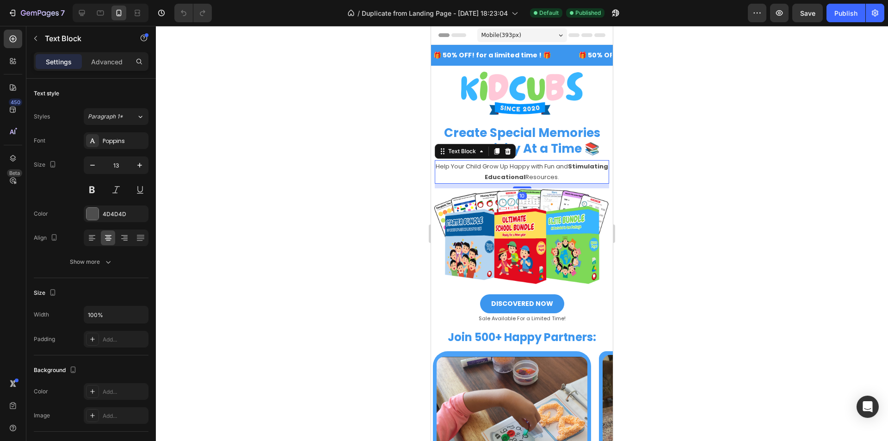
click at [580, 171] on p "Help Your Child Grow Up Happy with Fun and Stimulating Educational Resources." at bounding box center [522, 172] width 172 height 22
drag, startPoint x: 578, startPoint y: 177, endPoint x: 453, endPoint y: 169, distance: 126.0
click at [453, 169] on p "Help Your Child Grow Up Happy with Fun and Stimulating Educational Resources." at bounding box center [522, 172] width 172 height 22
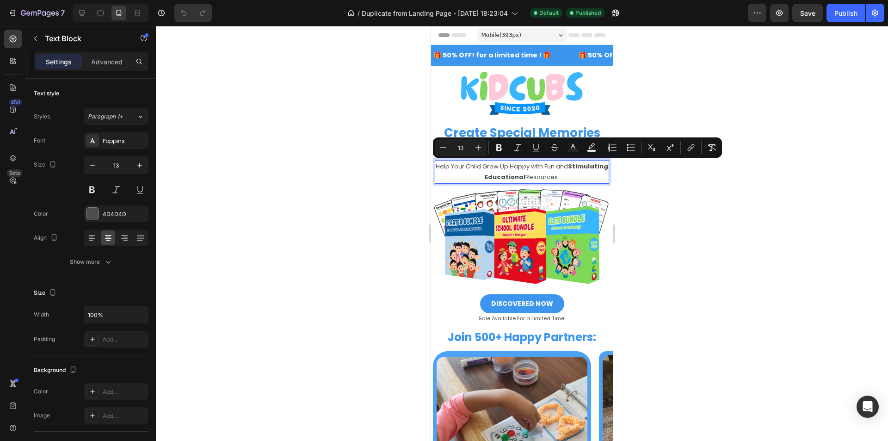
copy p "Help Your Child Grow Up Happy with Fun and Stimulating Educational Resources."
